Goal: Task Accomplishment & Management: Manage account settings

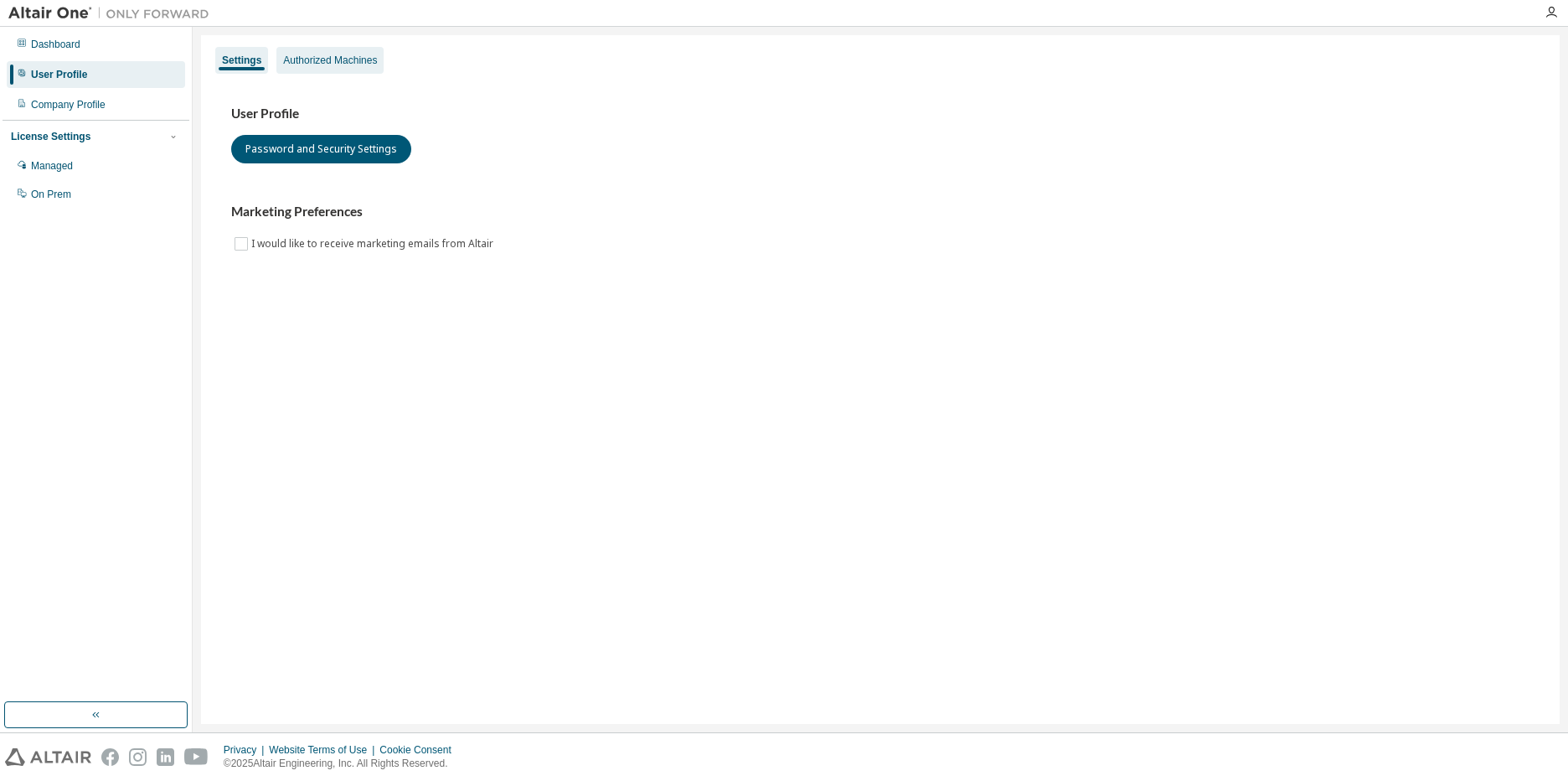
click at [306, 63] on div "Authorized Machines" at bounding box center [329, 61] width 94 height 14
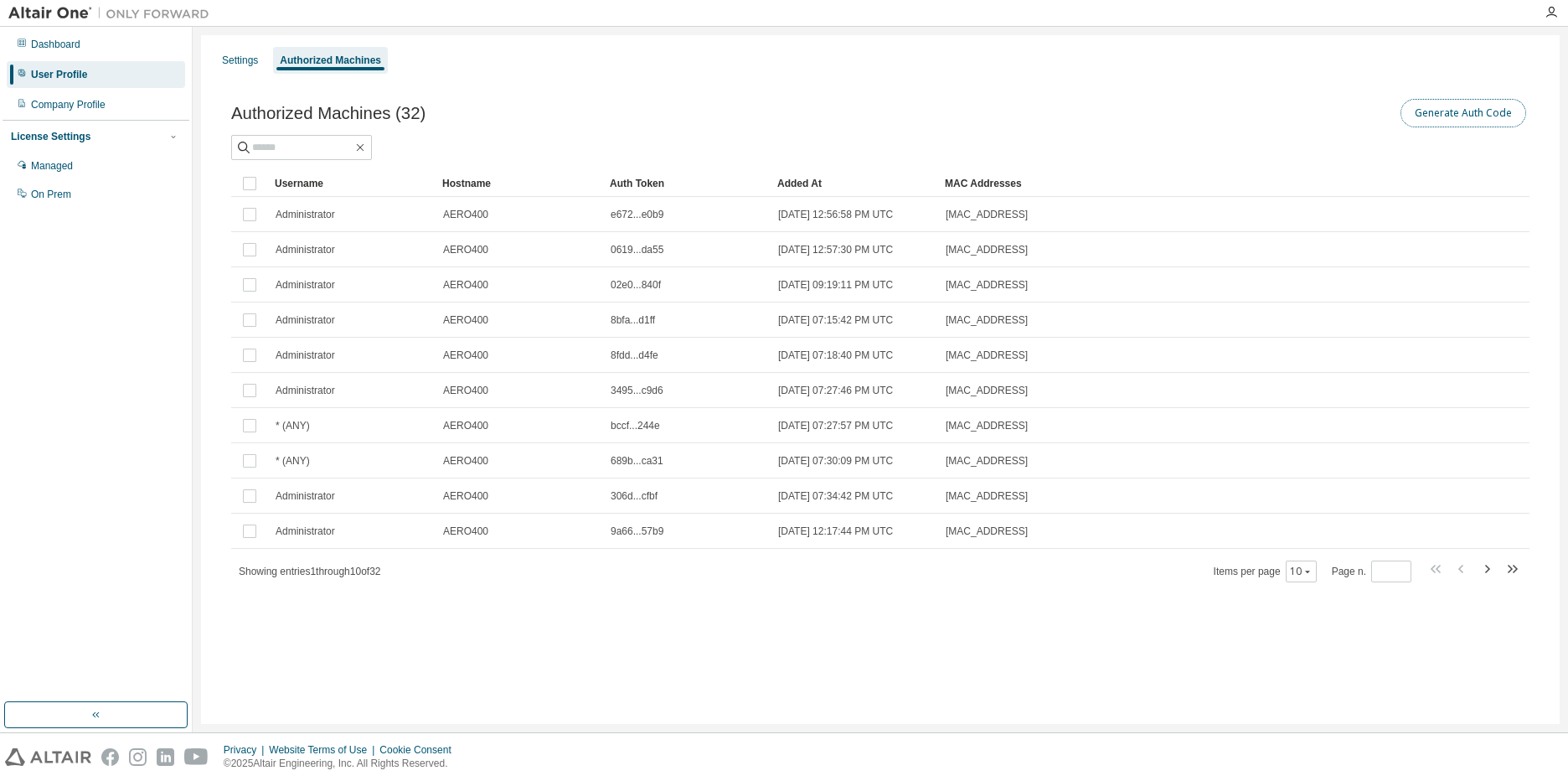
click at [1448, 116] on button "Generate Auth Code" at bounding box center [1463, 113] width 126 height 29
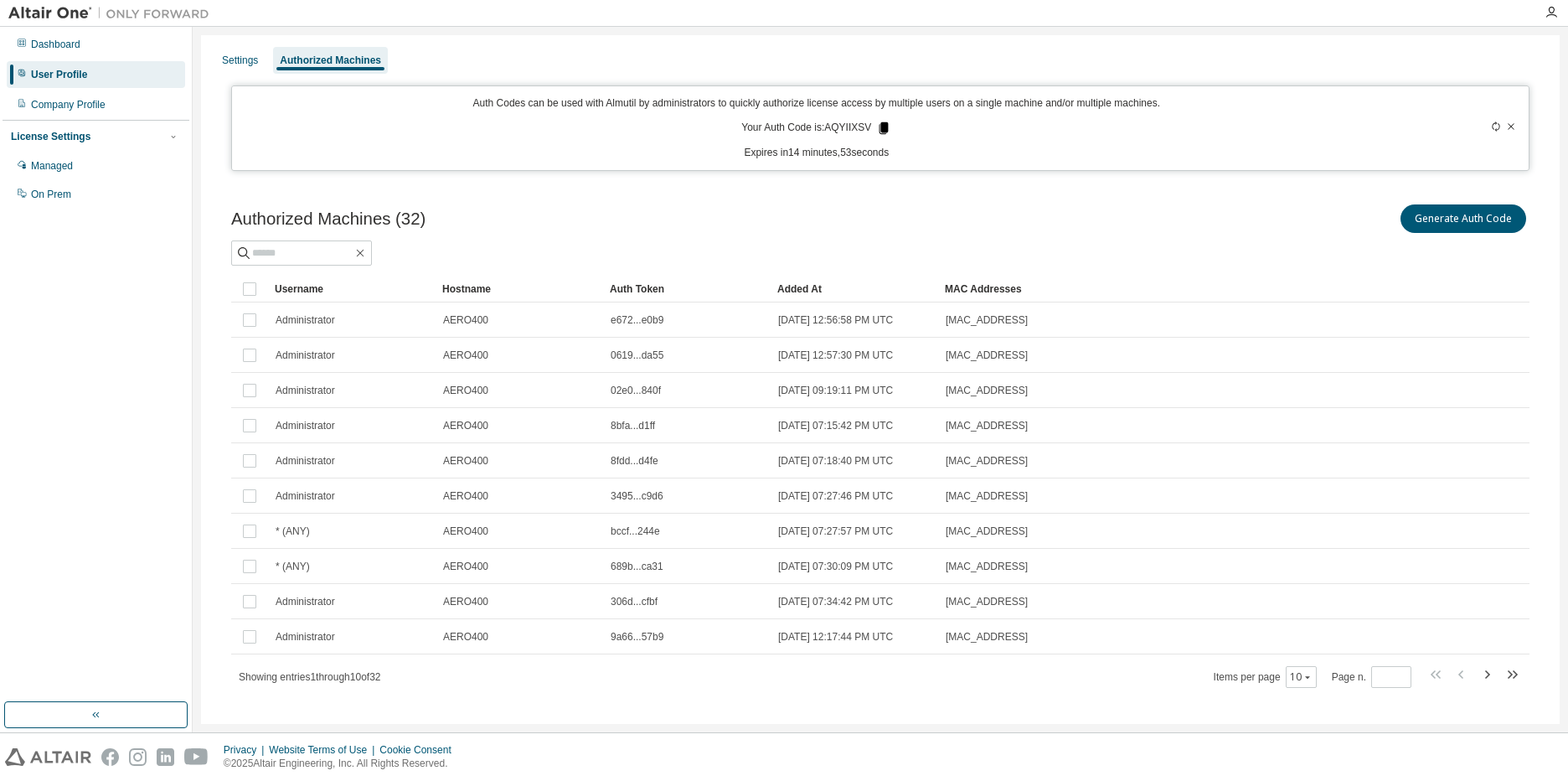
click at [880, 128] on icon at bounding box center [883, 128] width 9 height 12
click at [883, 124] on icon at bounding box center [883, 128] width 9 height 12
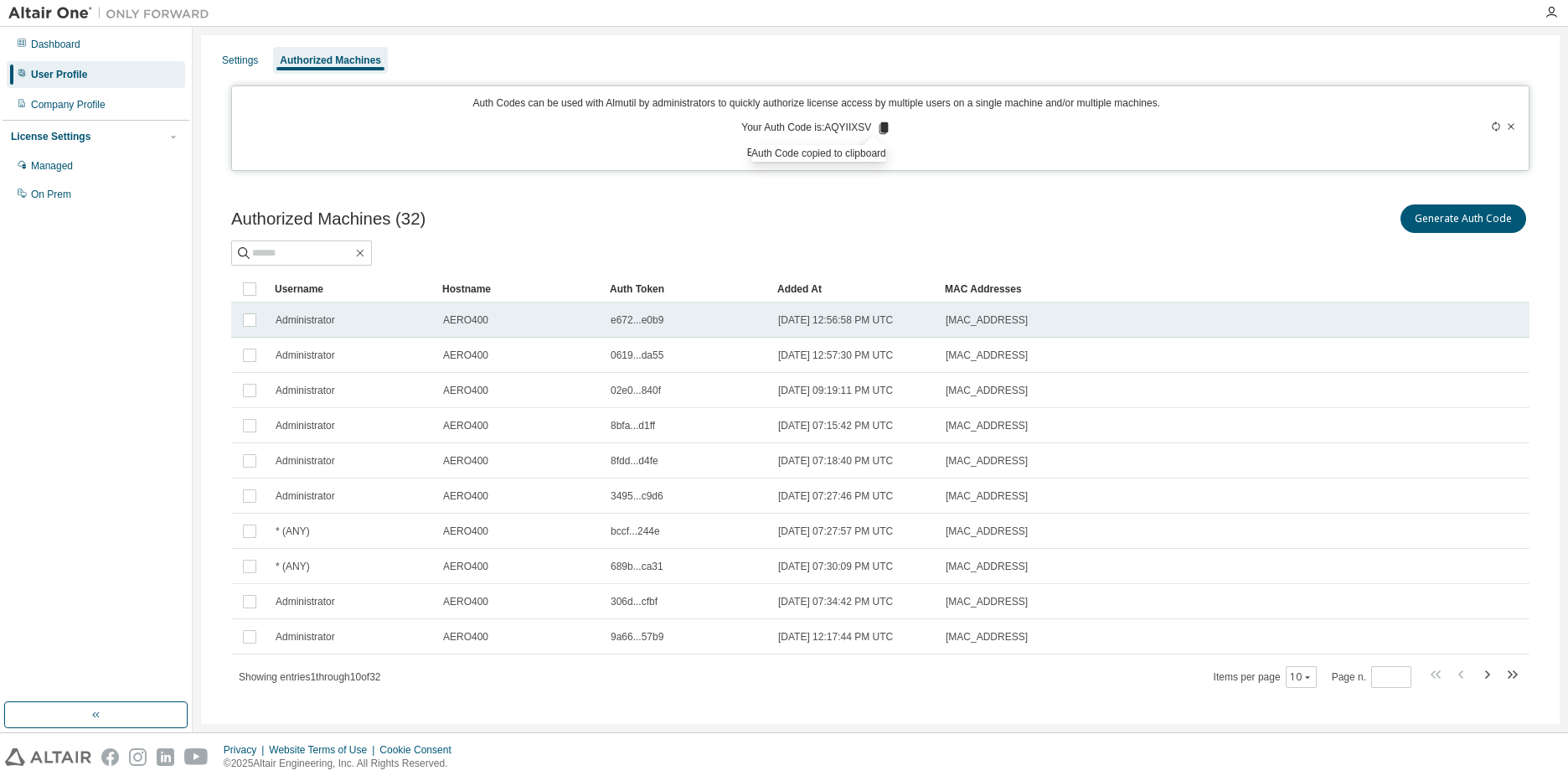
click at [318, 324] on span "Administrator" at bounding box center [306, 321] width 60 height 14
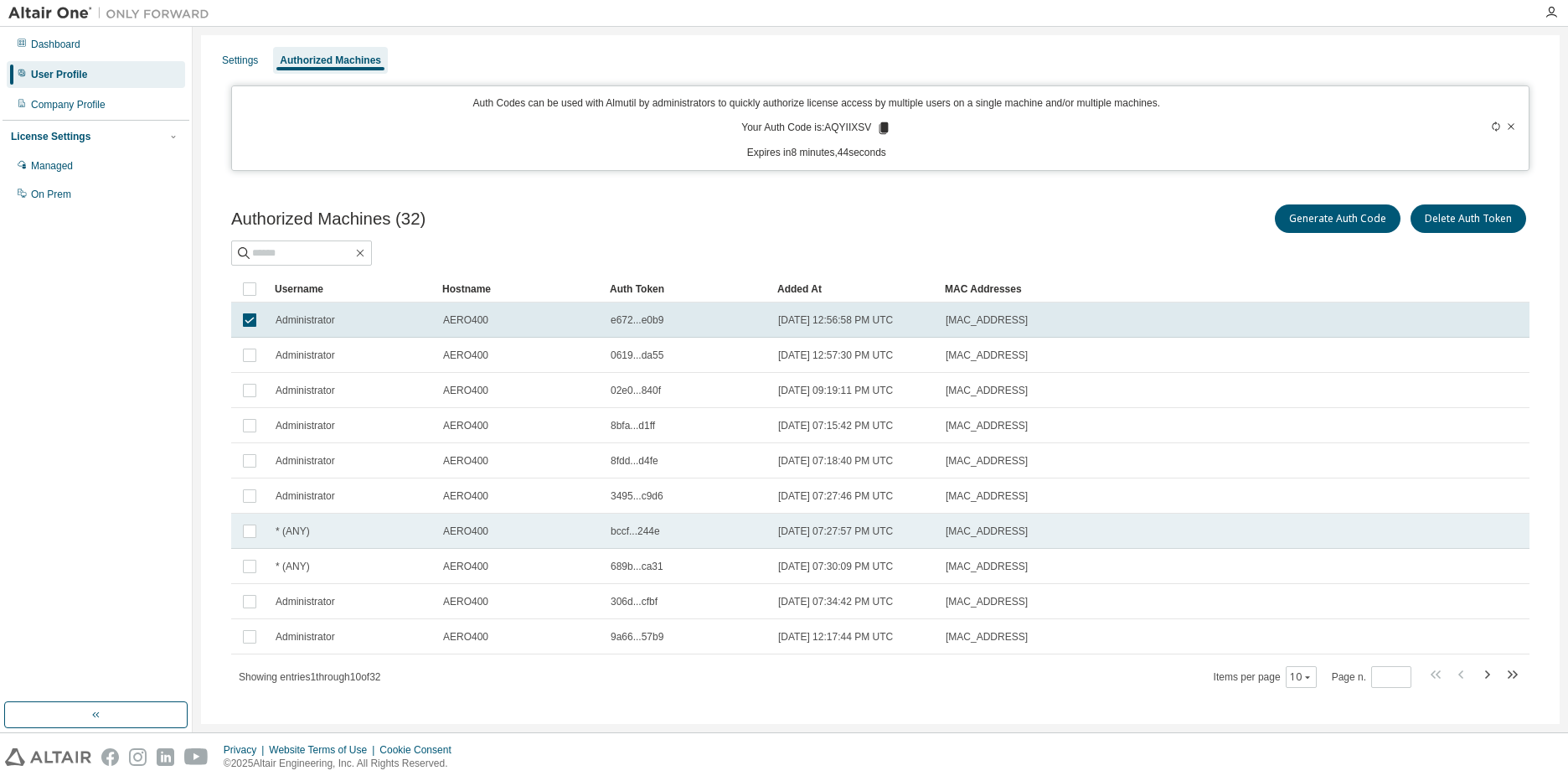
scroll to position [19, 0]
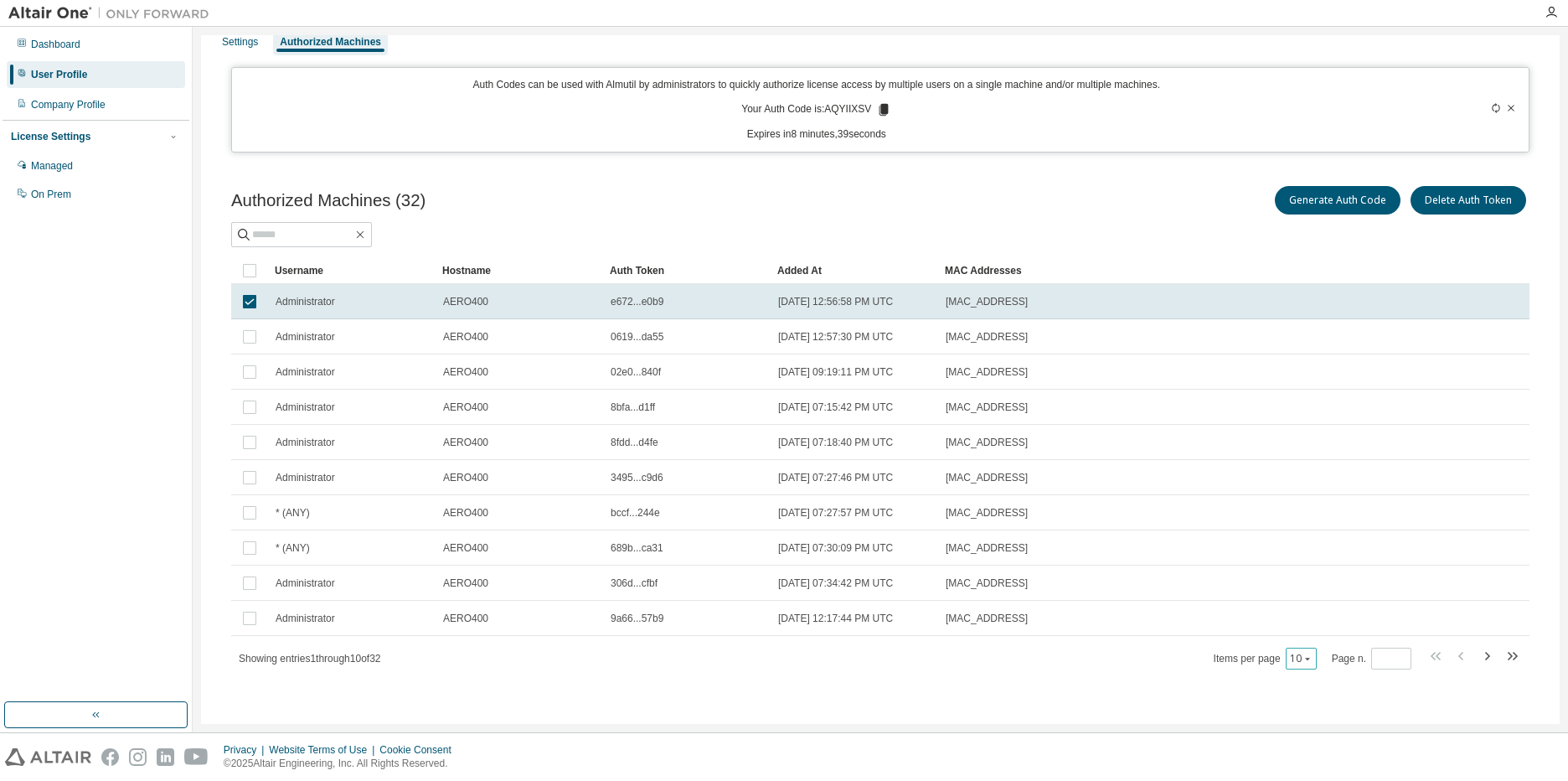
click at [1305, 658] on icon "button" at bounding box center [1307, 659] width 5 height 3
click at [1306, 760] on div "100" at bounding box center [1347, 761] width 134 height 20
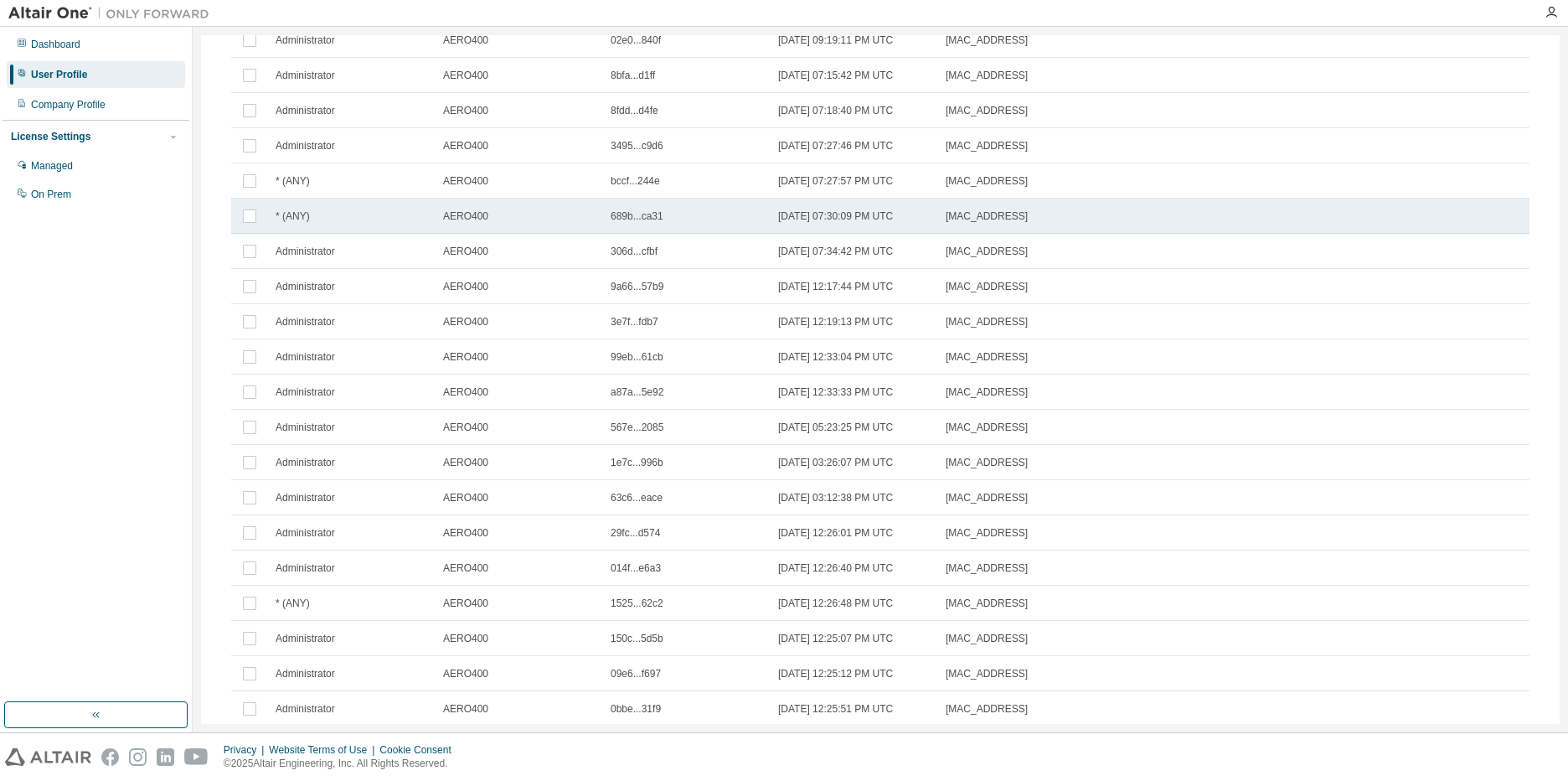
scroll to position [0, 0]
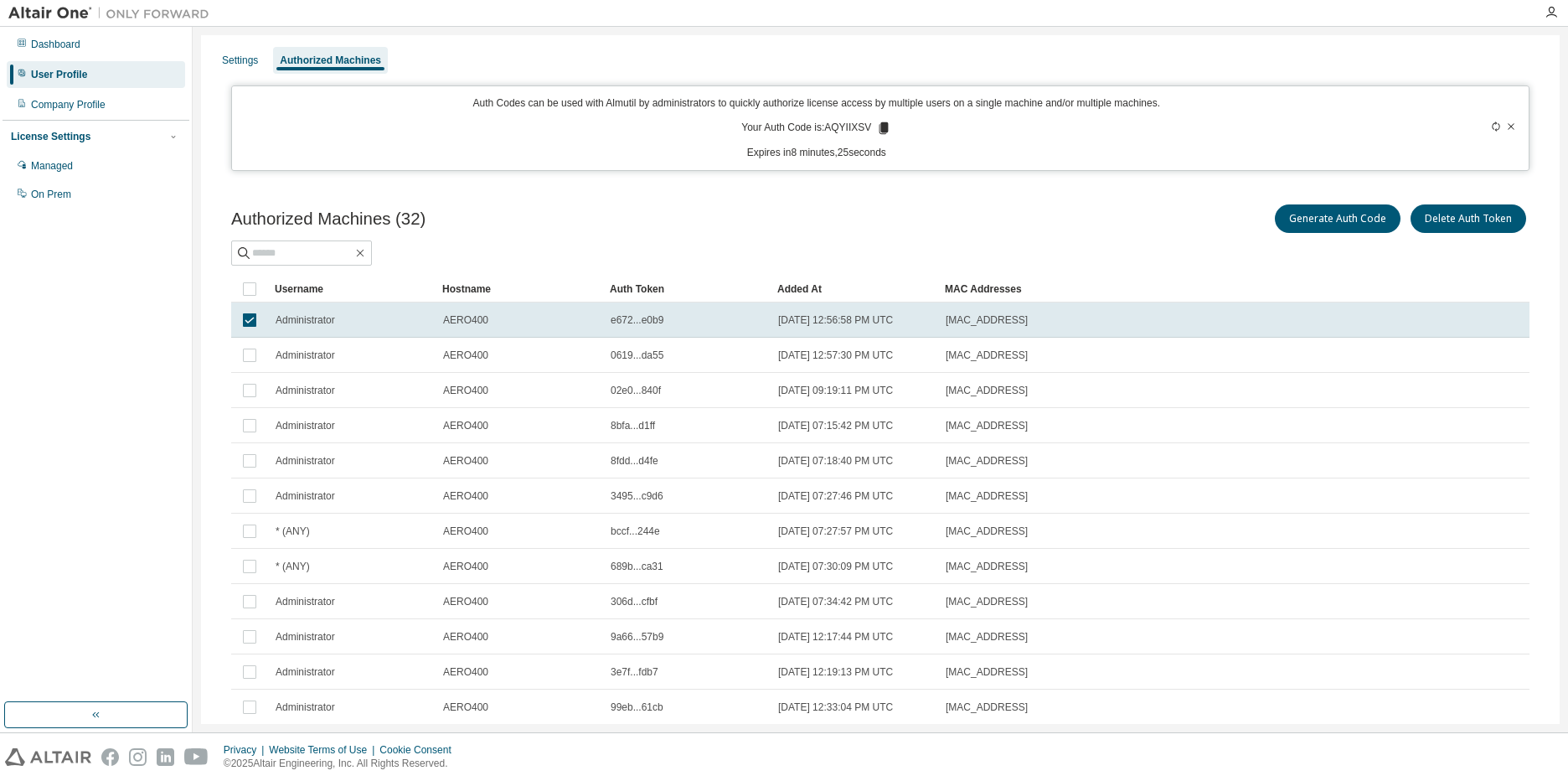
click at [819, 288] on div "Added At" at bounding box center [853, 289] width 154 height 27
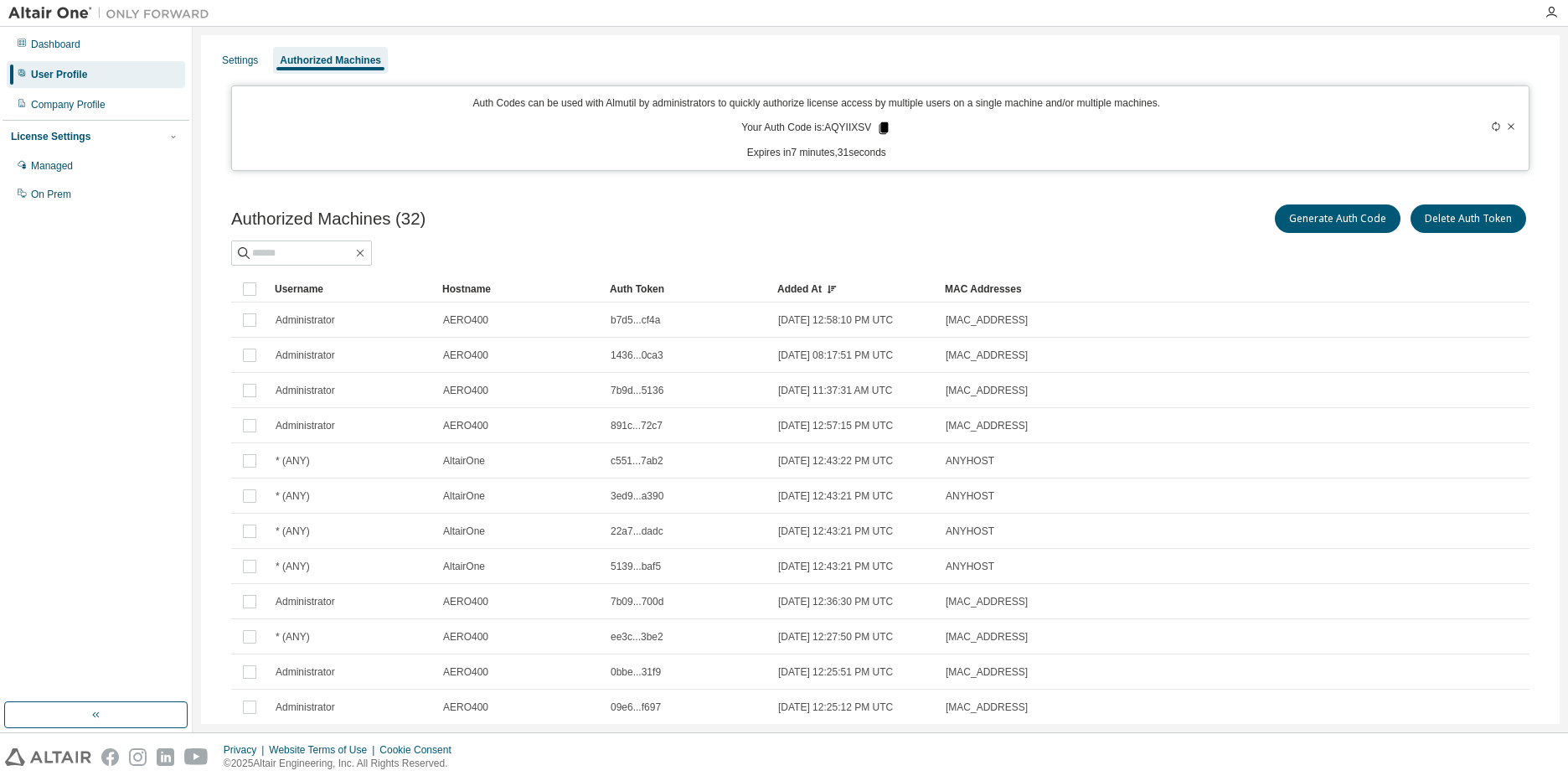
click at [879, 129] on icon at bounding box center [883, 128] width 9 height 12
click at [142, 26] on div "Auth Code copied to clipboard" at bounding box center [74, 17] width 135 height 17
click at [1492, 126] on icon at bounding box center [1496, 126] width 8 height 10
click at [1492, 126] on icon at bounding box center [1496, 126] width 10 height 10
click at [881, 127] on icon at bounding box center [888, 128] width 15 height 15
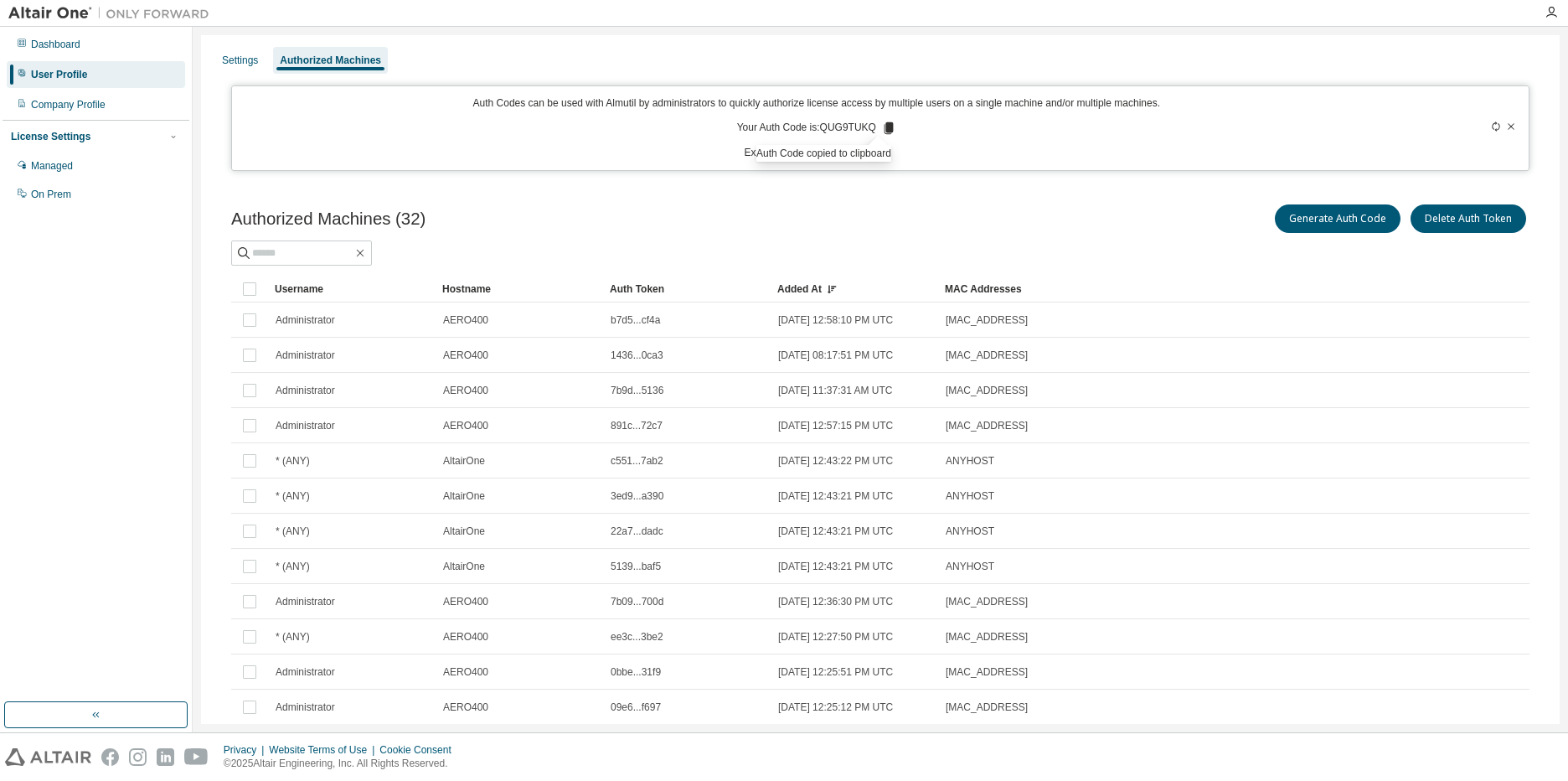
click at [885, 127] on icon at bounding box center [888, 128] width 9 height 12
click at [885, 129] on icon at bounding box center [888, 128] width 9 height 12
click at [233, 61] on div "Settings" at bounding box center [240, 61] width 36 height 14
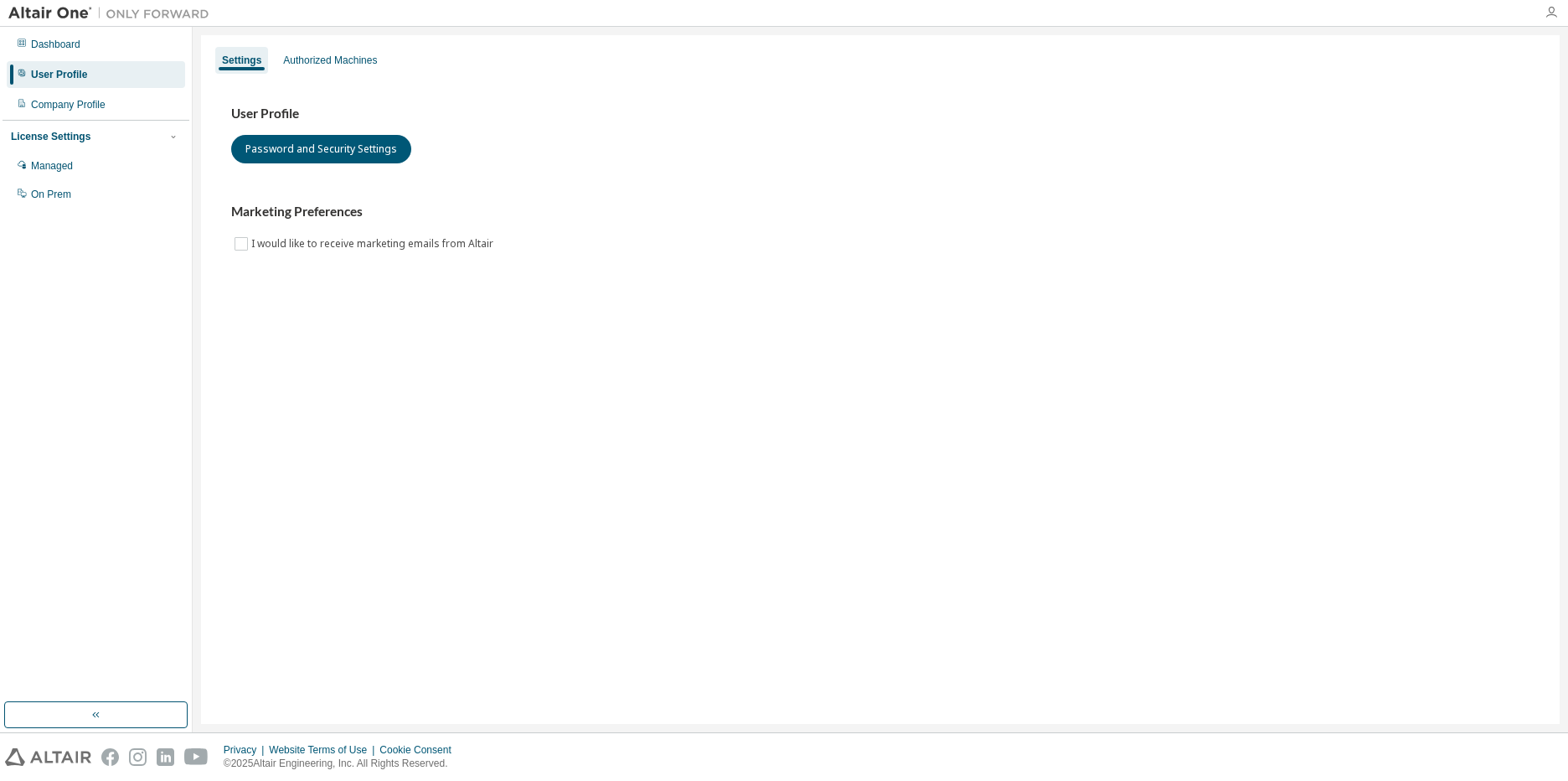
click at [1548, 11] on icon "button" at bounding box center [1551, 13] width 14 height 14
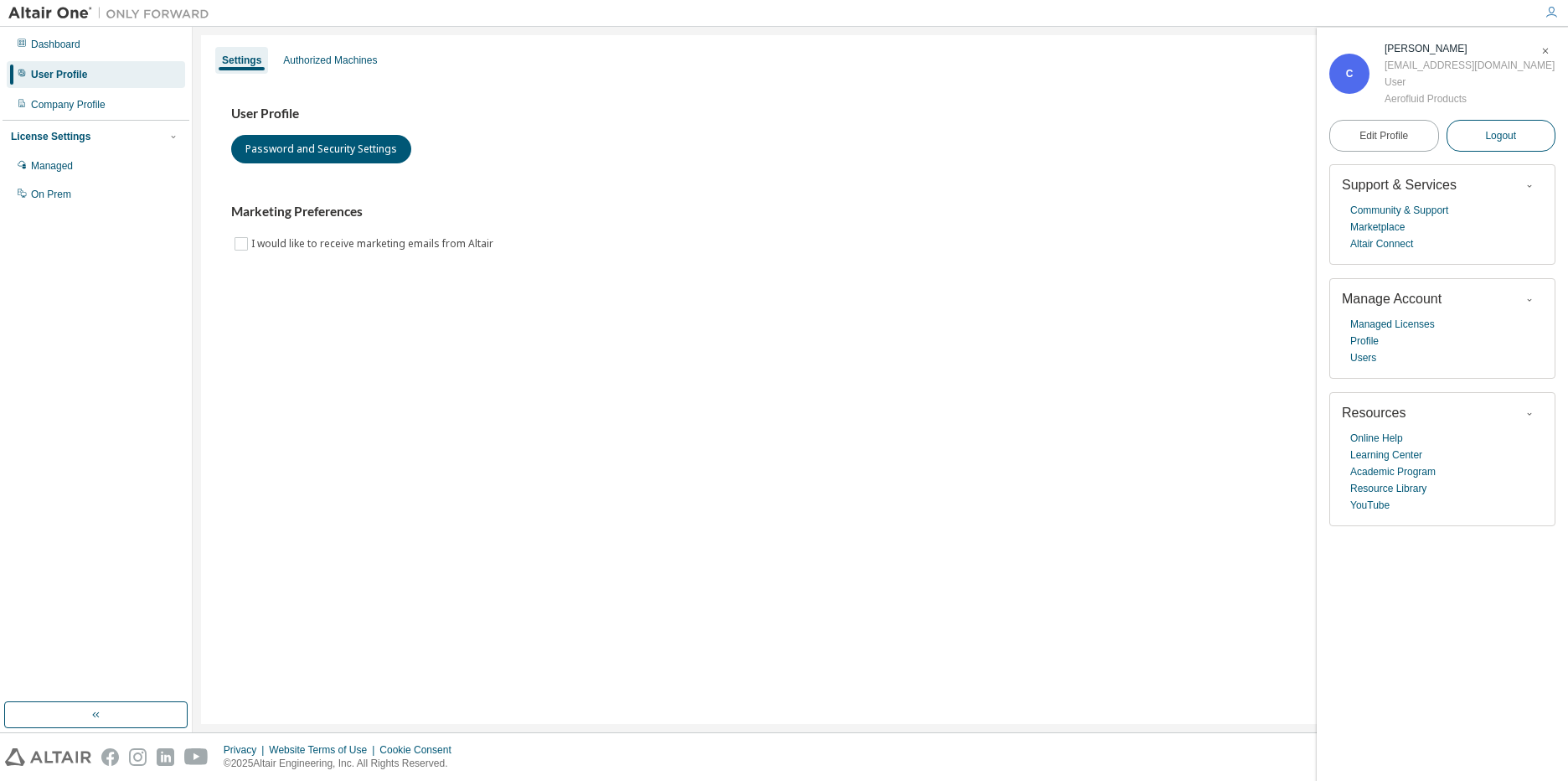
click at [1507, 139] on span "Logout" at bounding box center [1501, 135] width 31 height 17
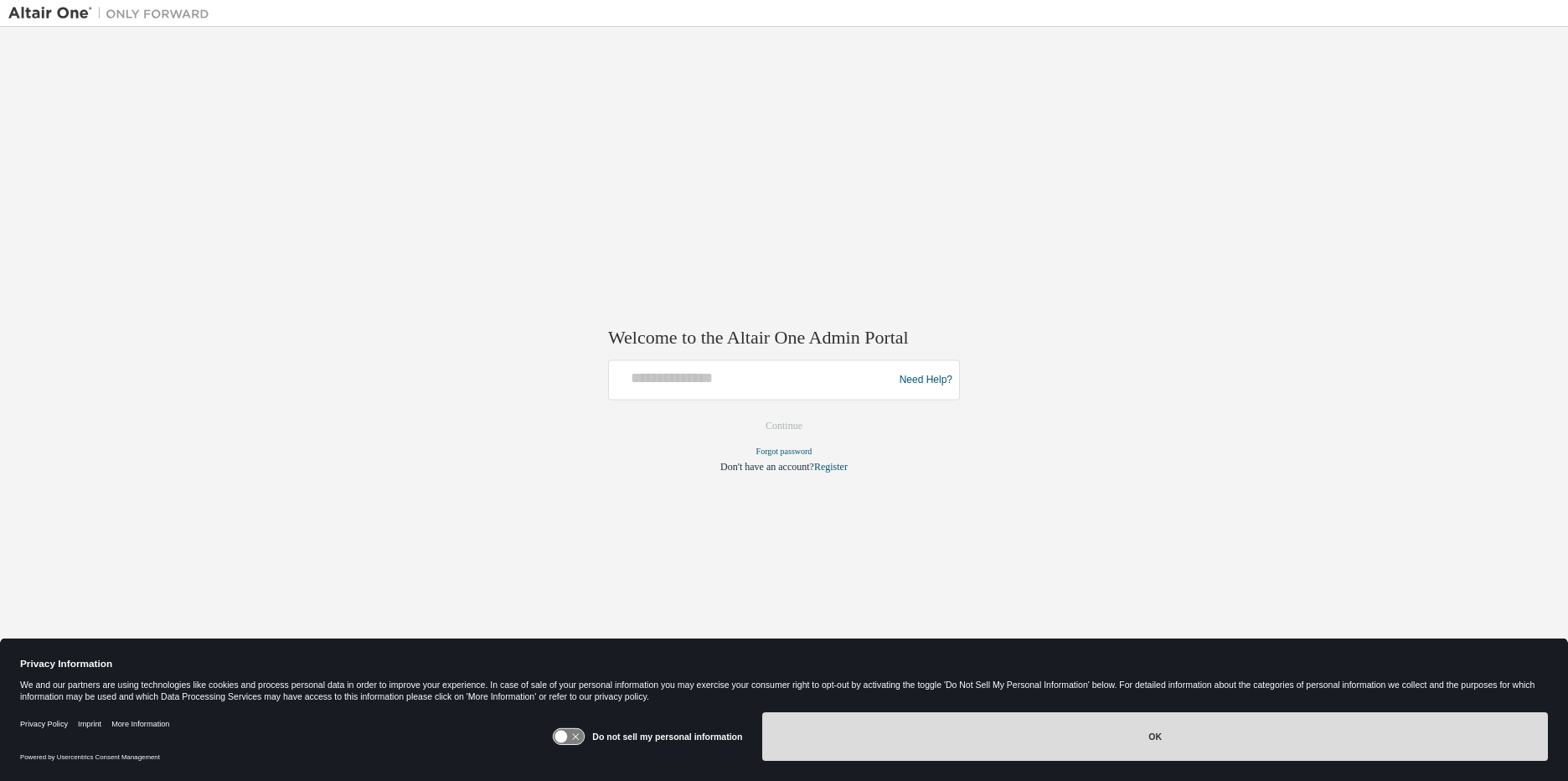
click at [980, 743] on button "OK" at bounding box center [1155, 735] width 786 height 49
